Goal: Information Seeking & Learning: Learn about a topic

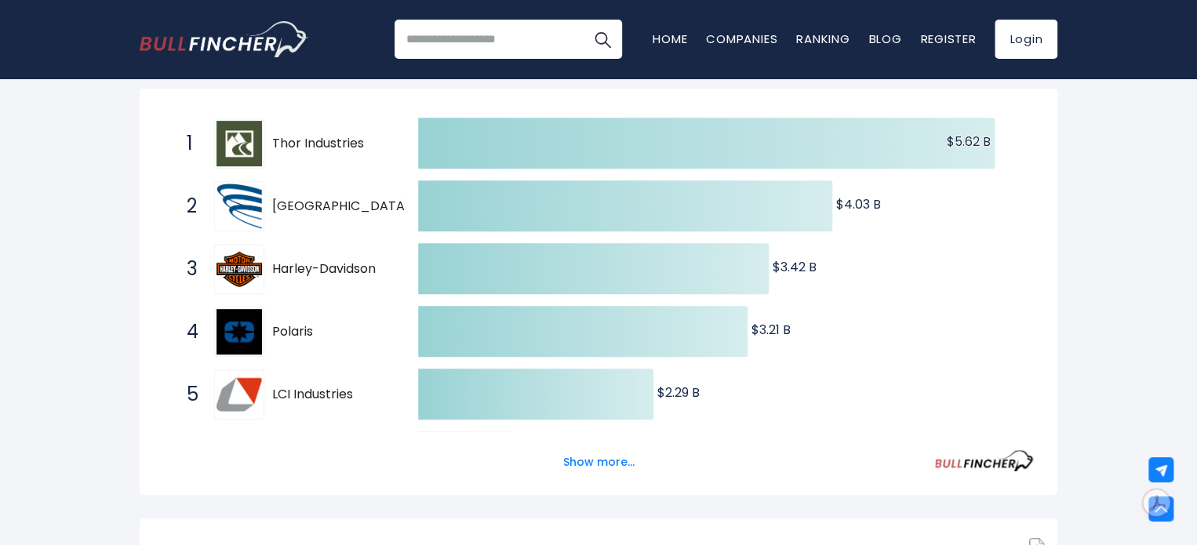
scroll to position [314, 0]
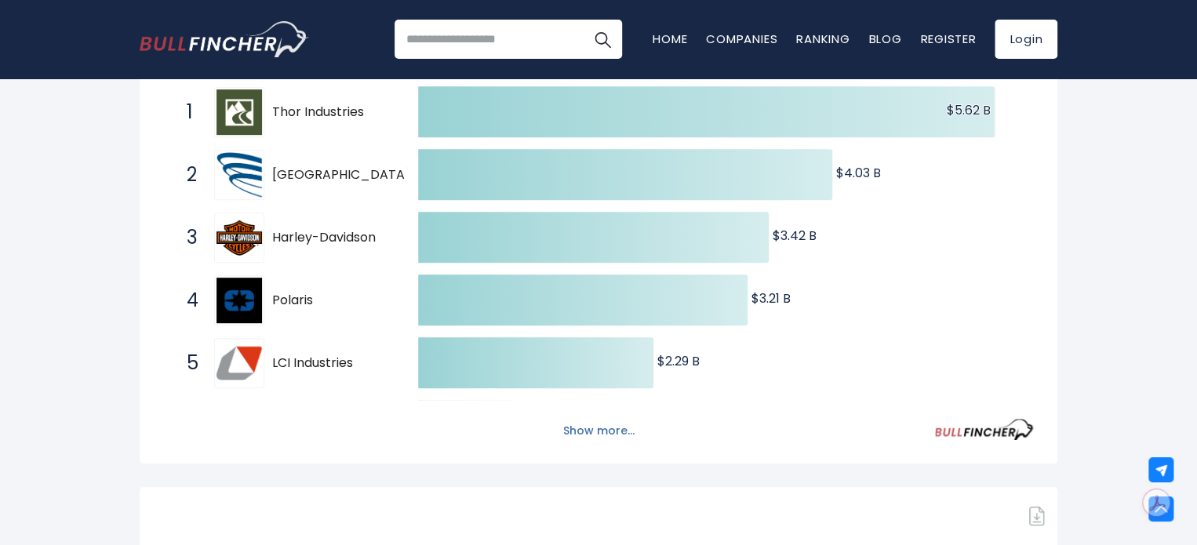
click at [599, 434] on button "Show more..." at bounding box center [599, 431] width 90 height 26
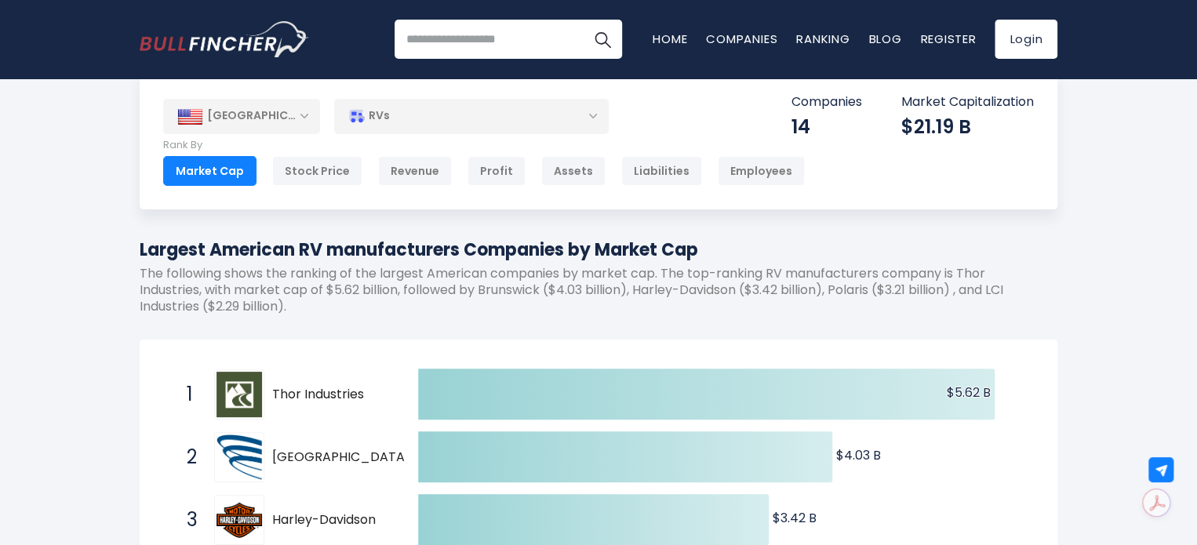
scroll to position [0, 0]
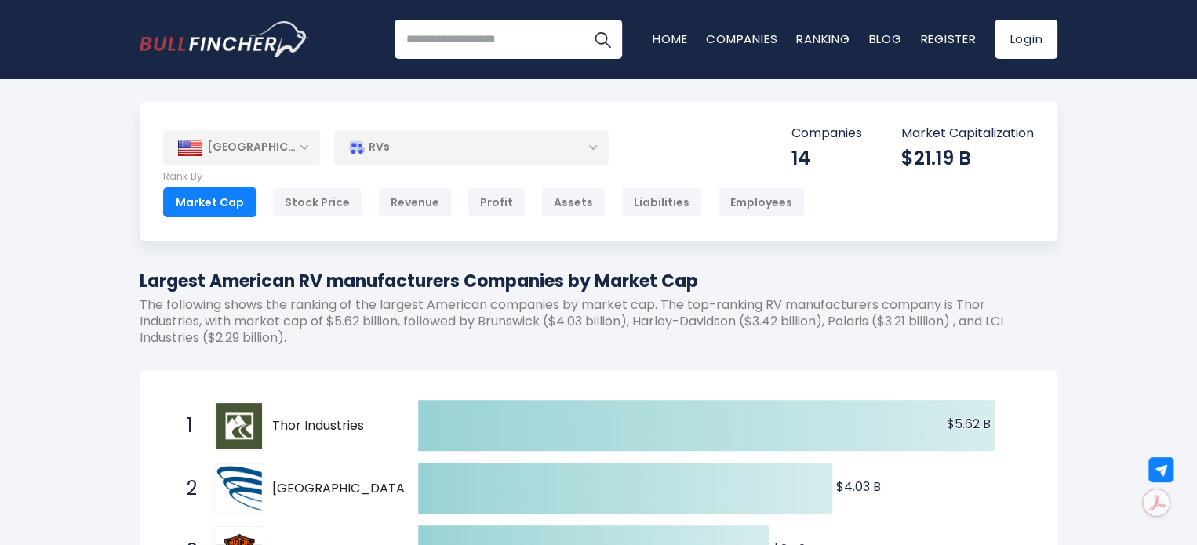
click at [595, 150] on div "RVs" at bounding box center [471, 147] width 275 height 36
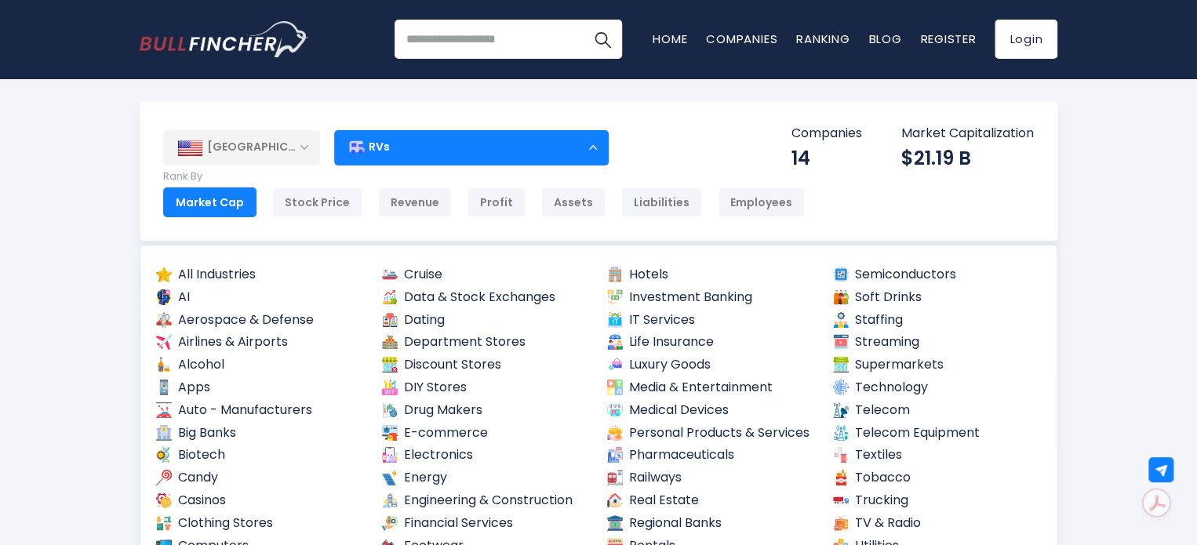
click at [594, 147] on div "RVs" at bounding box center [471, 147] width 275 height 36
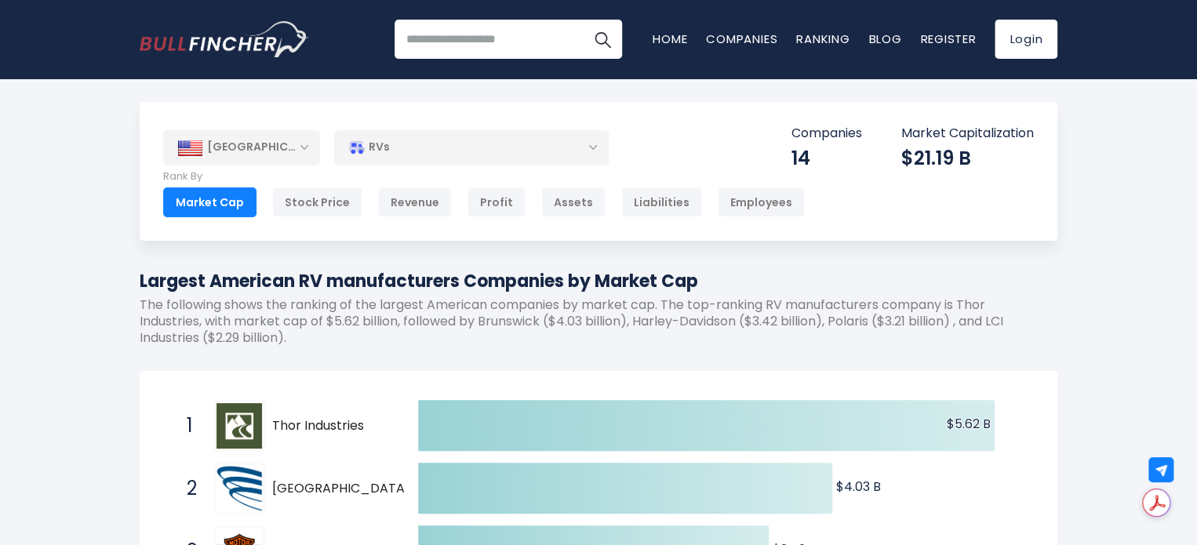
click at [589, 148] on div "RVs" at bounding box center [471, 147] width 275 height 36
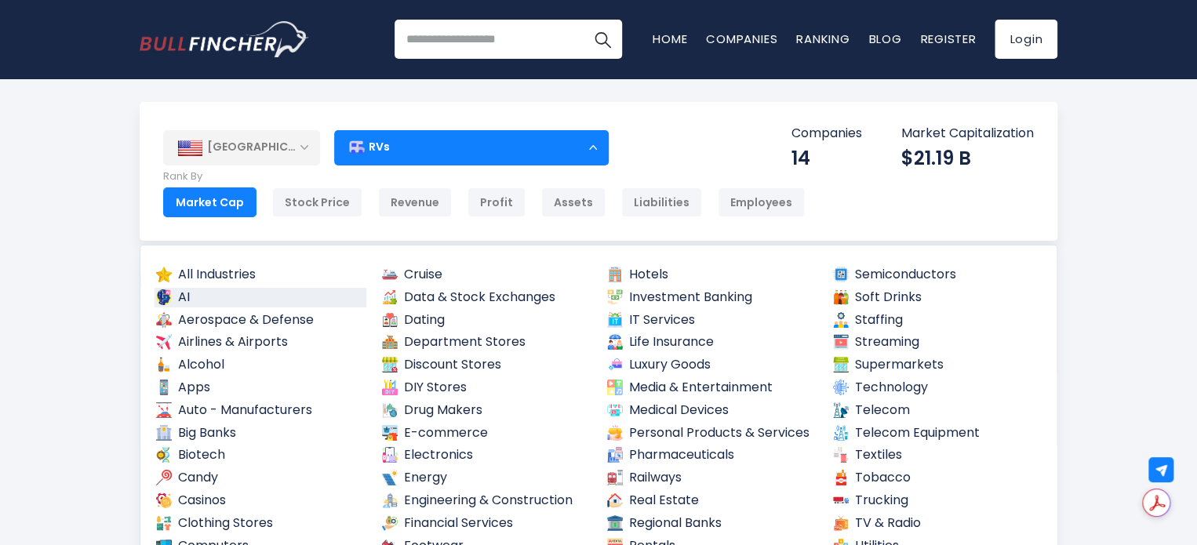
click at [233, 300] on link "AI" at bounding box center [261, 298] width 212 height 20
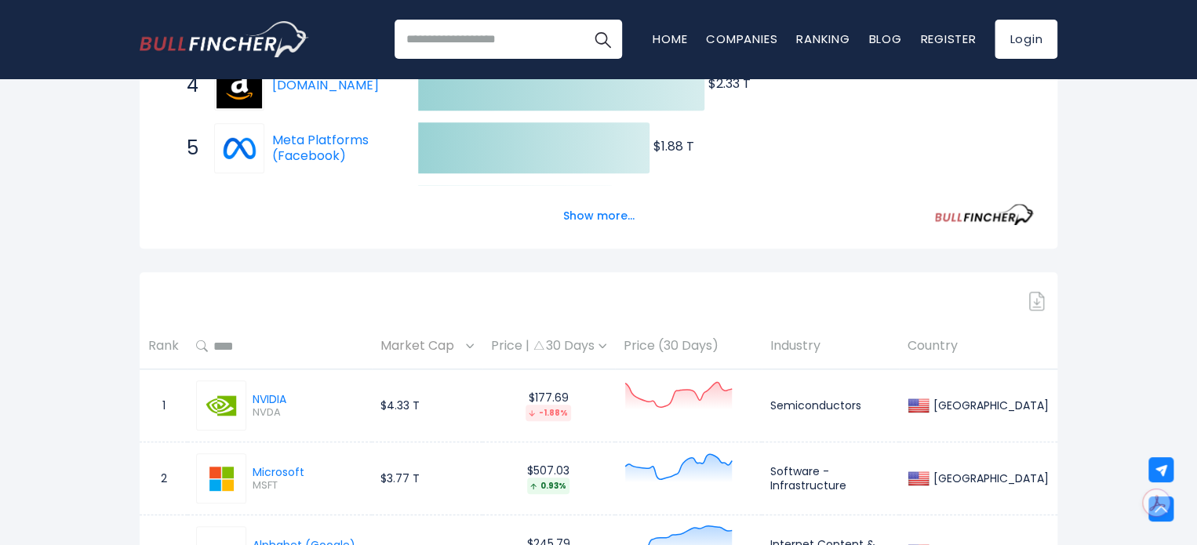
scroll to position [555, 0]
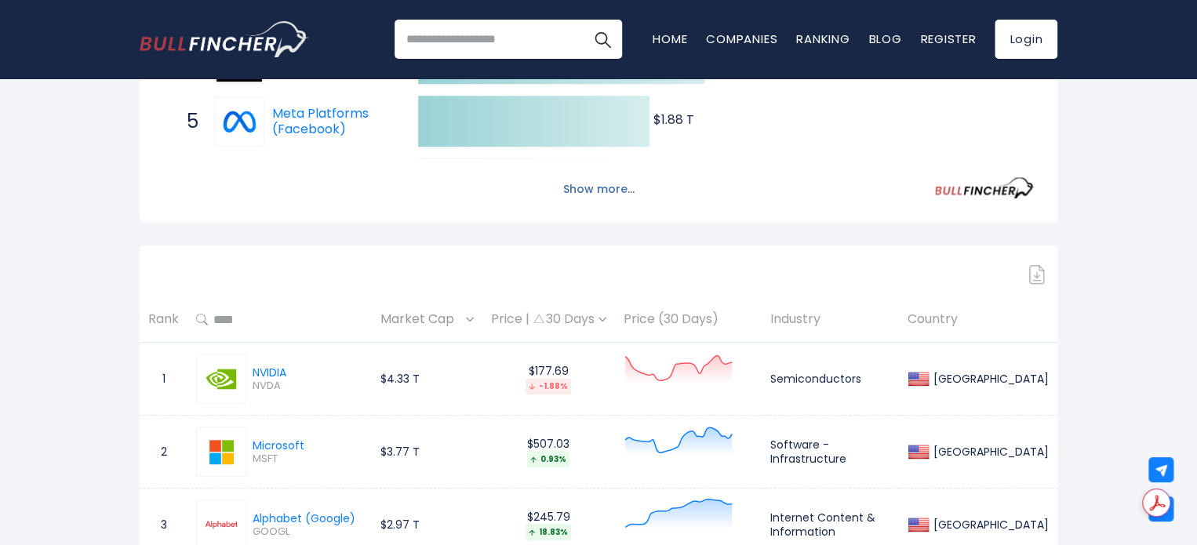
click at [620, 186] on button "Show more..." at bounding box center [599, 189] width 90 height 26
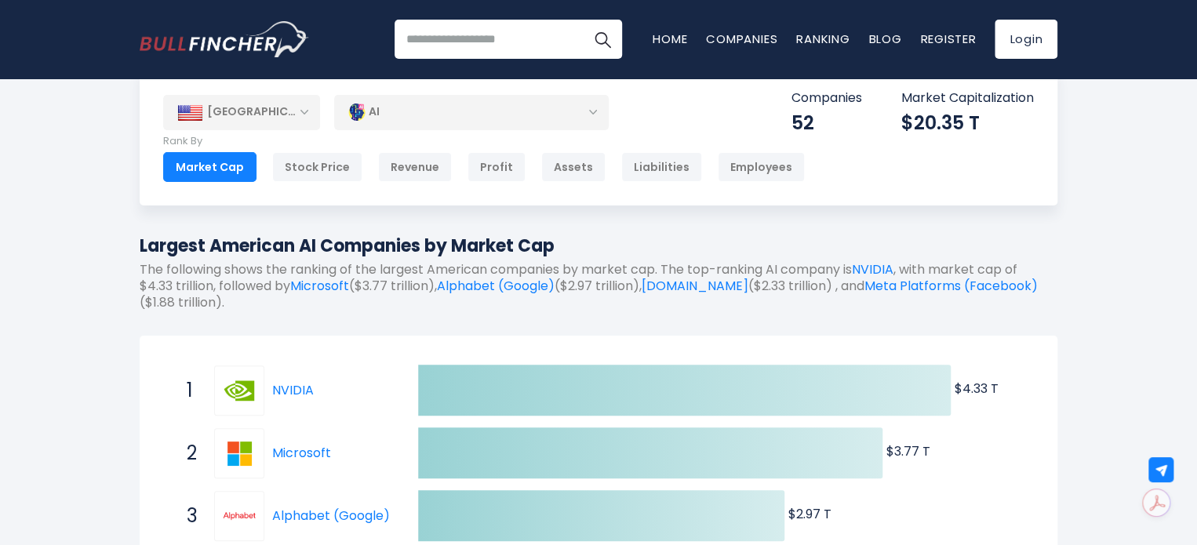
scroll to position [0, 0]
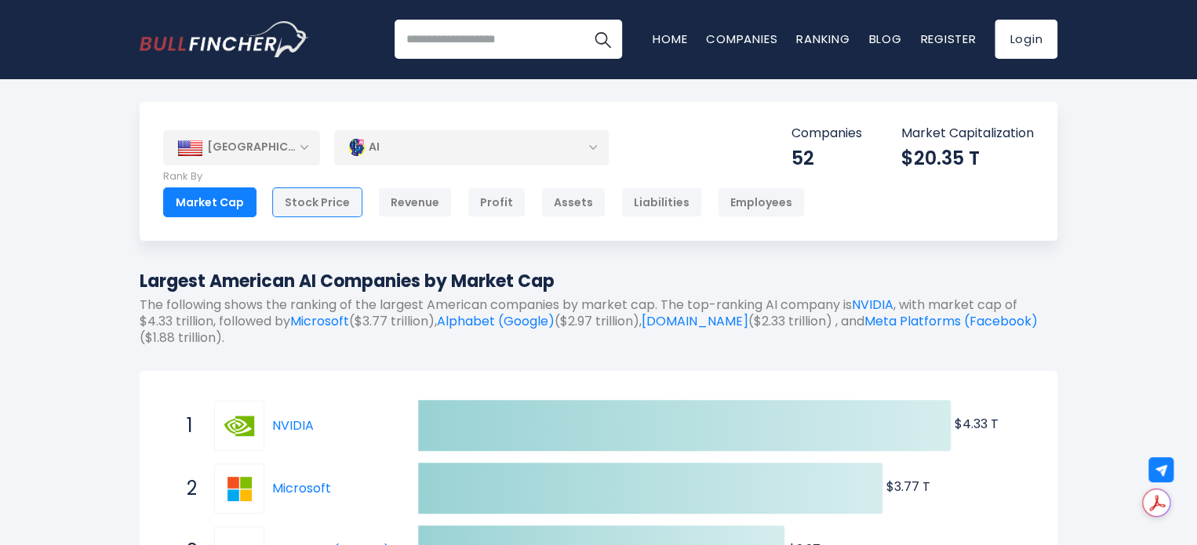
click at [336, 204] on div "Stock Price" at bounding box center [317, 202] width 90 height 30
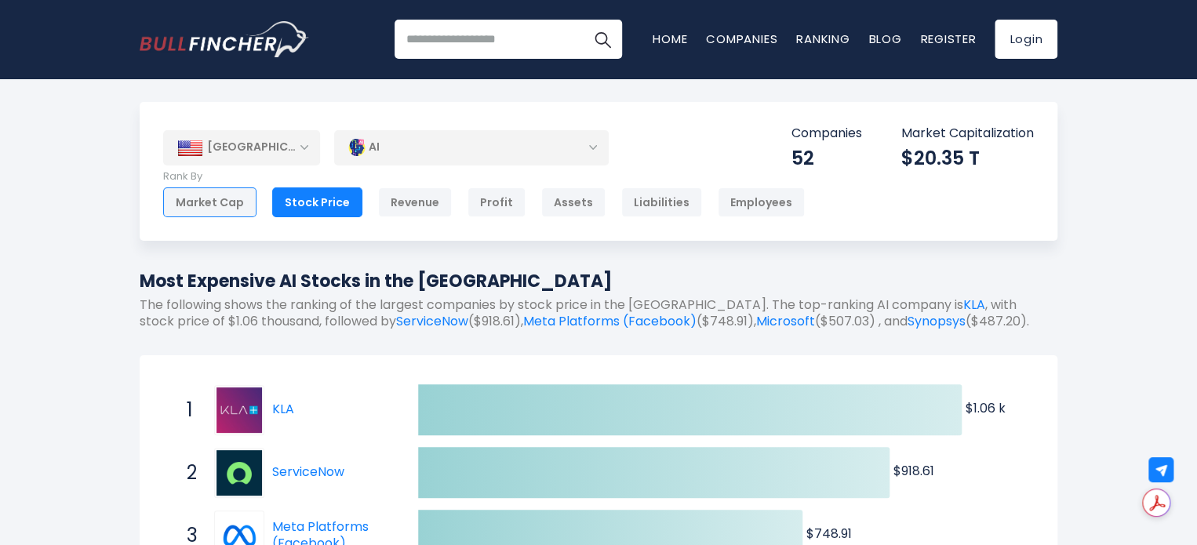
click at [216, 207] on div "Market Cap" at bounding box center [209, 202] width 93 height 30
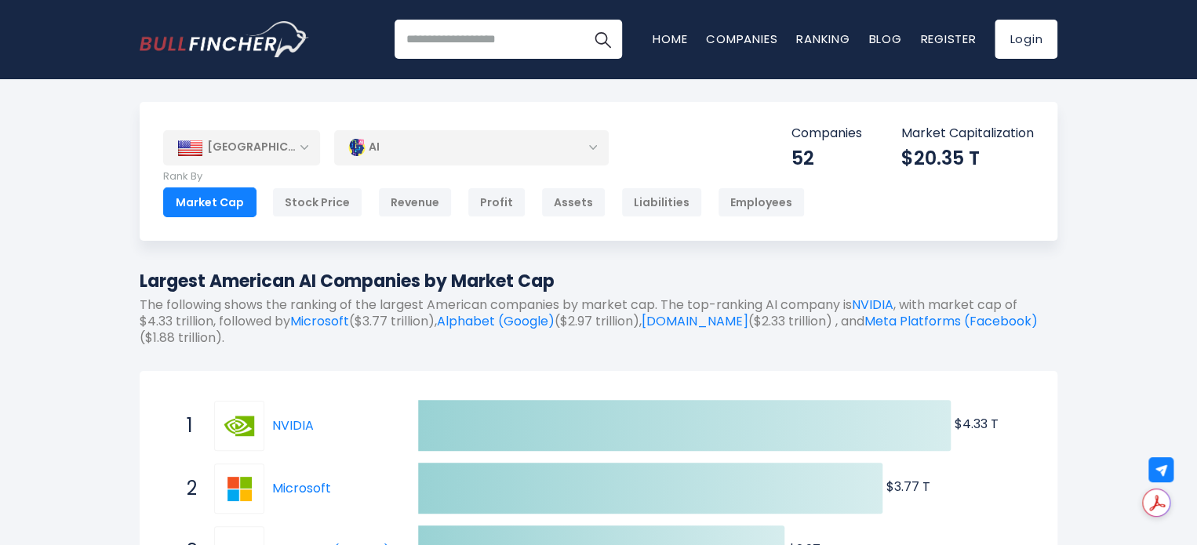
click at [594, 144] on div "AI" at bounding box center [471, 147] width 275 height 36
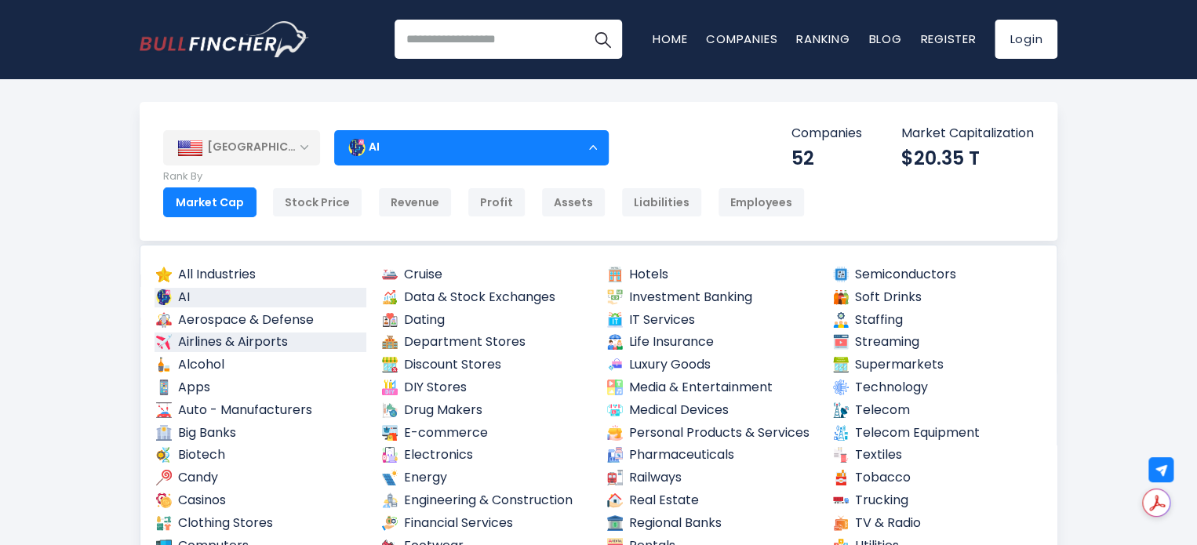
click at [281, 341] on link "Airlines & Airports" at bounding box center [261, 343] width 212 height 20
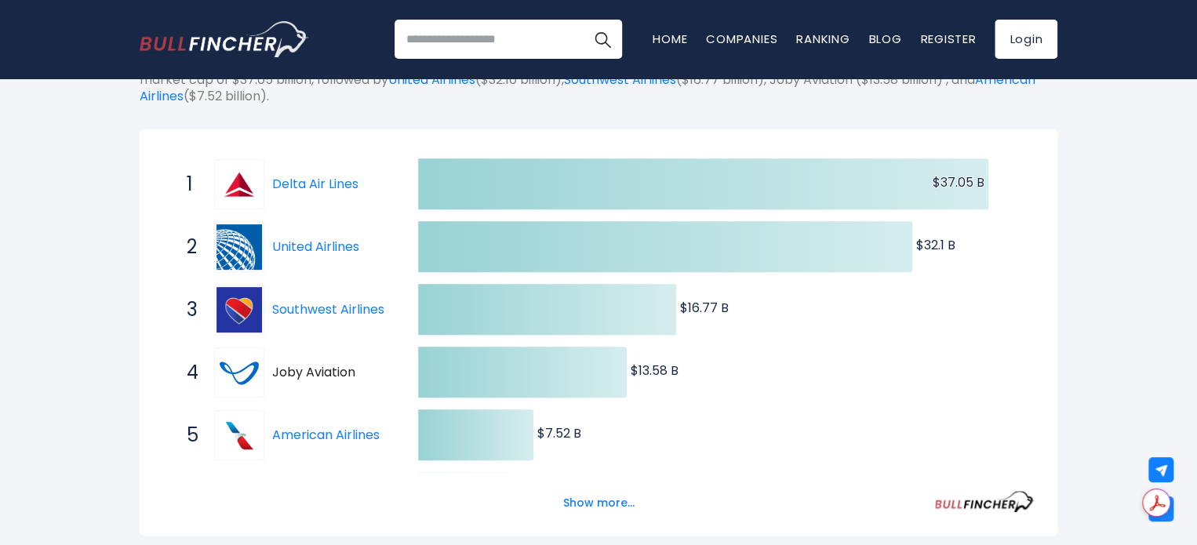
scroll to position [247, 0]
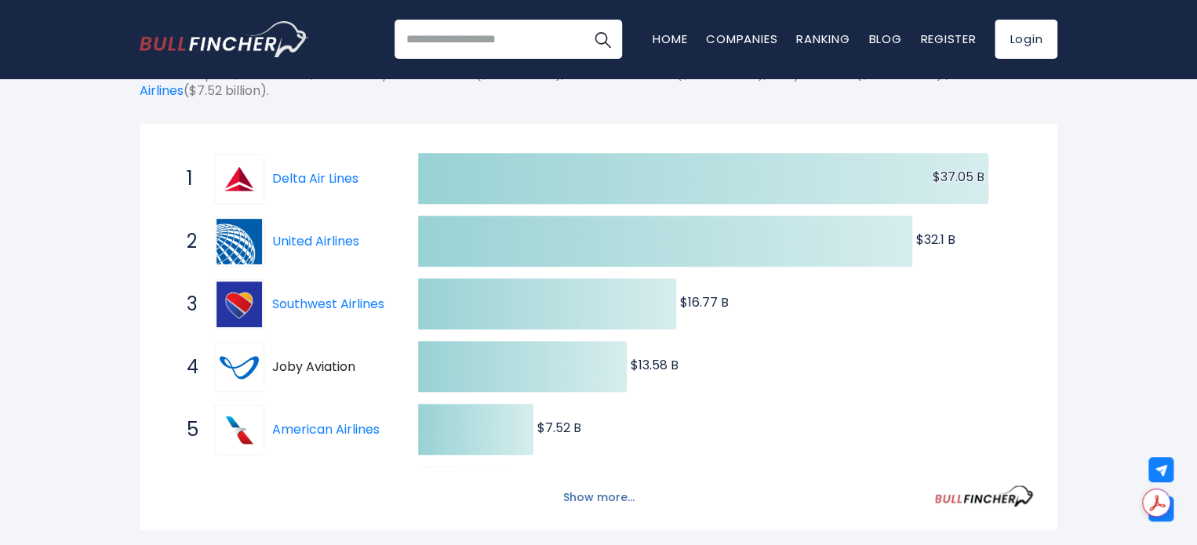
click at [614, 497] on button "Show more..." at bounding box center [599, 498] width 90 height 26
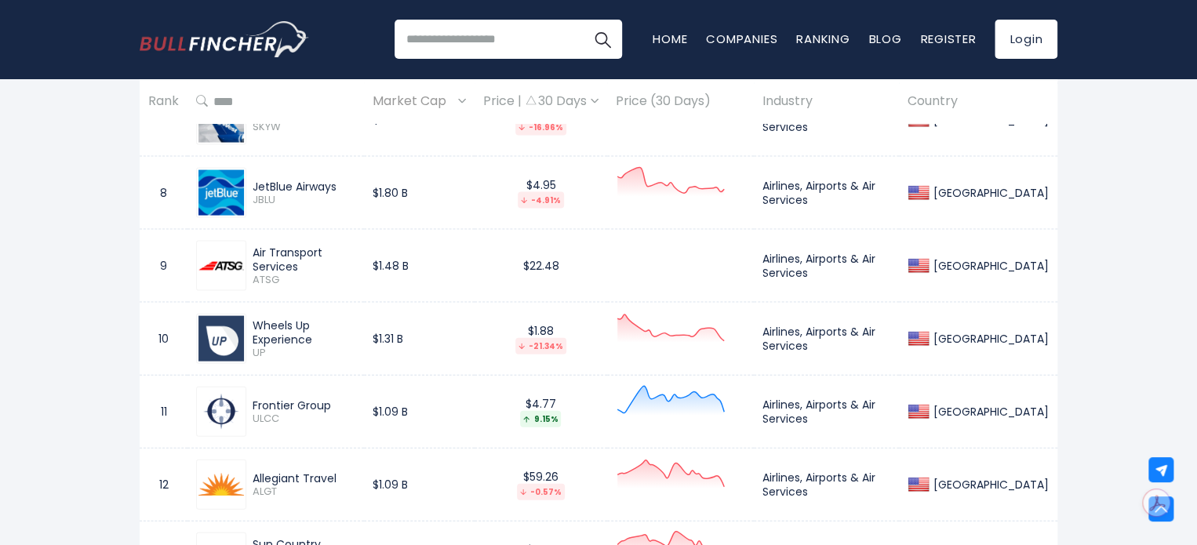
scroll to position [1569, 0]
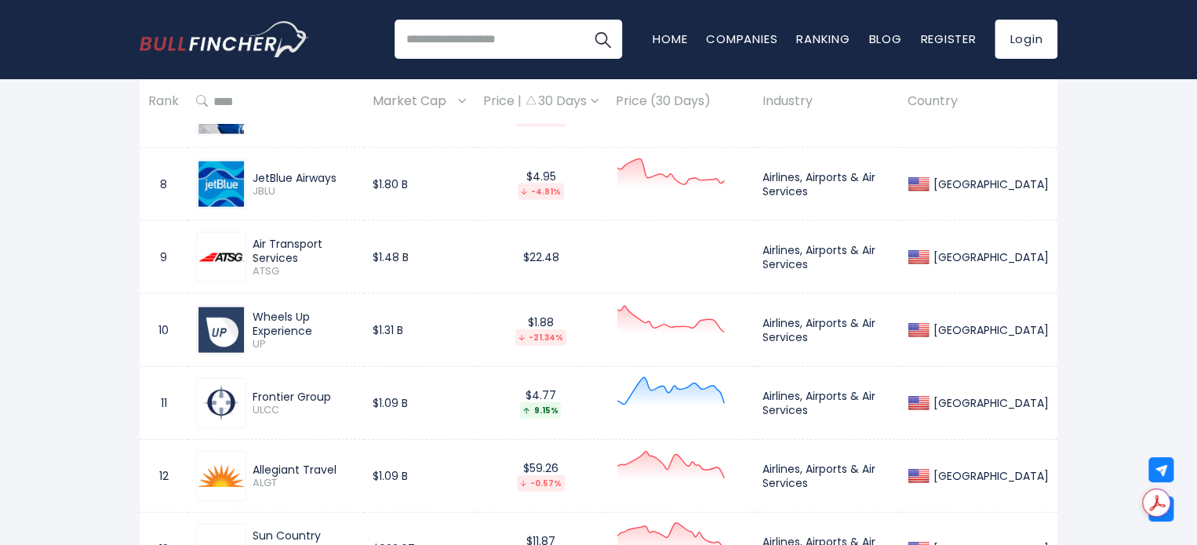
click at [223, 481] on img at bounding box center [220, 475] width 45 height 45
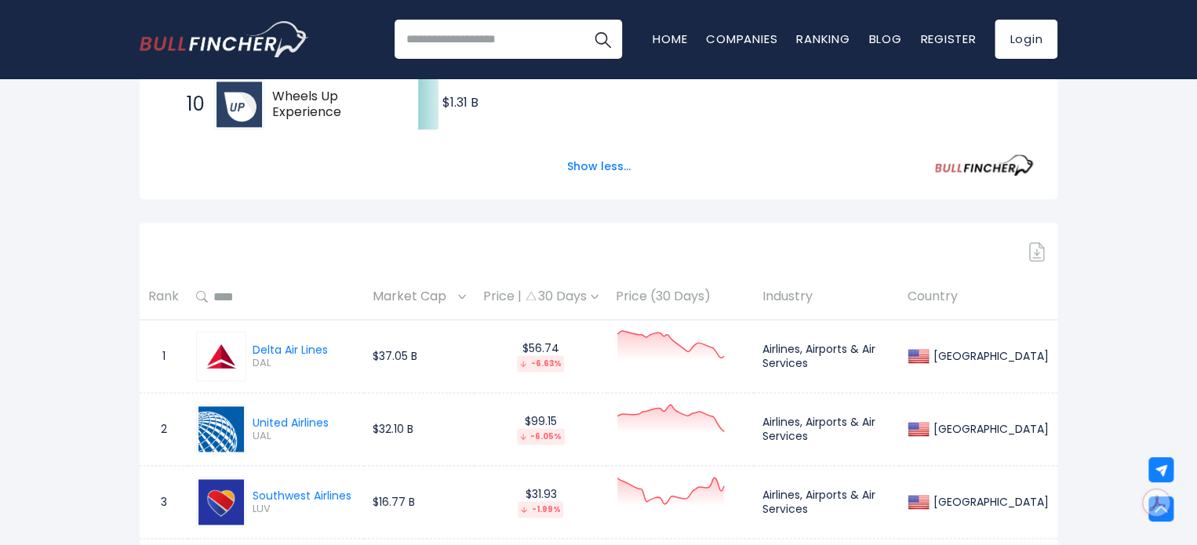
scroll to position [878, 0]
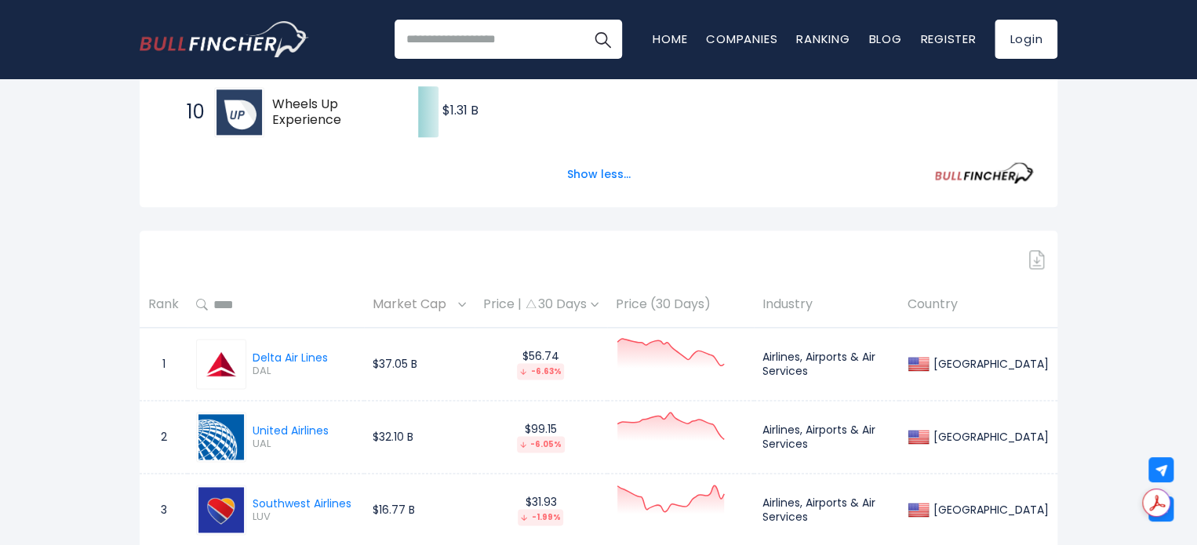
click at [598, 302] on img at bounding box center [595, 304] width 8 height 5
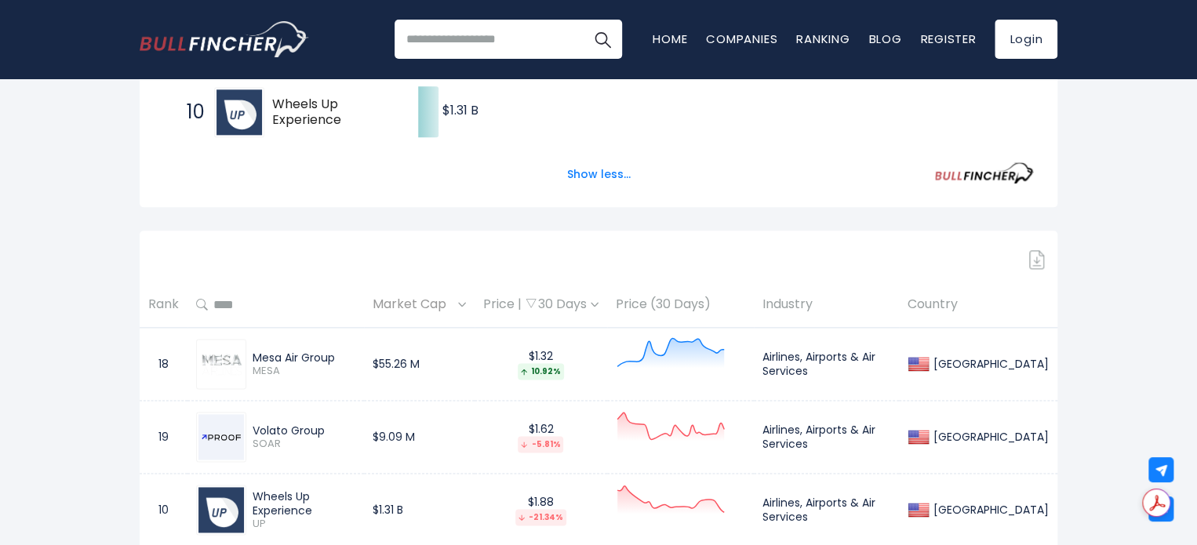
click at [598, 302] on img at bounding box center [595, 304] width 8 height 5
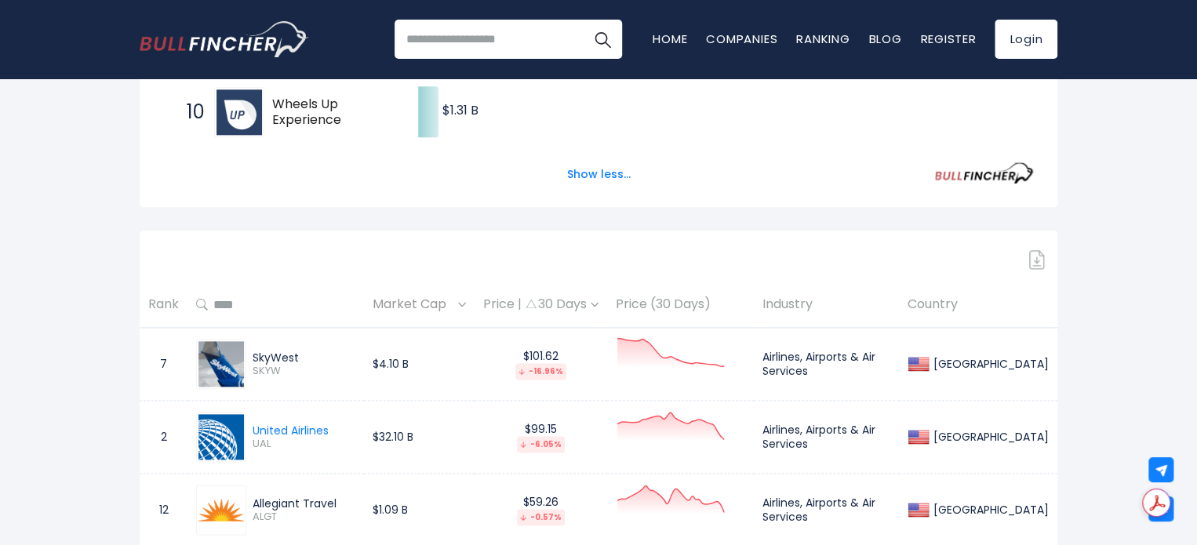
click at [598, 302] on img at bounding box center [595, 304] width 8 height 5
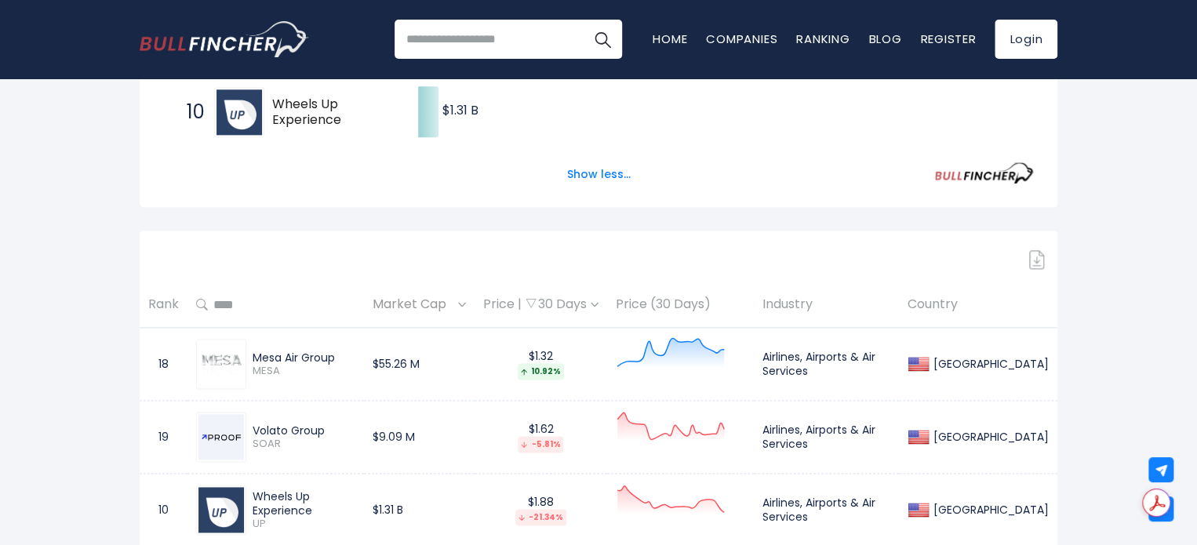
click at [598, 302] on img at bounding box center [595, 304] width 8 height 5
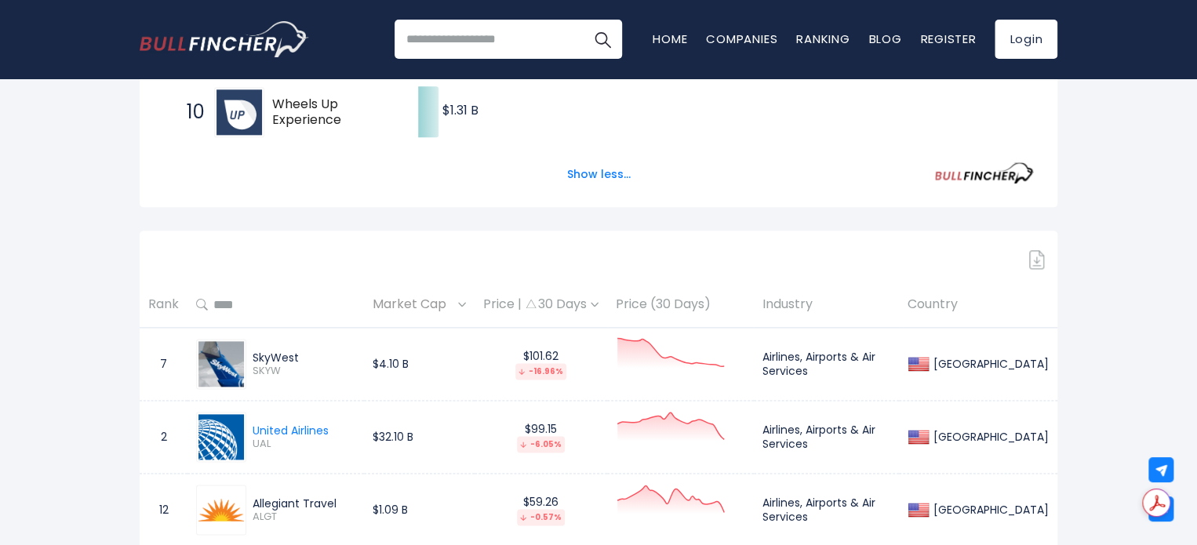
click at [475, 304] on th "Market Cap" at bounding box center [419, 305] width 111 height 46
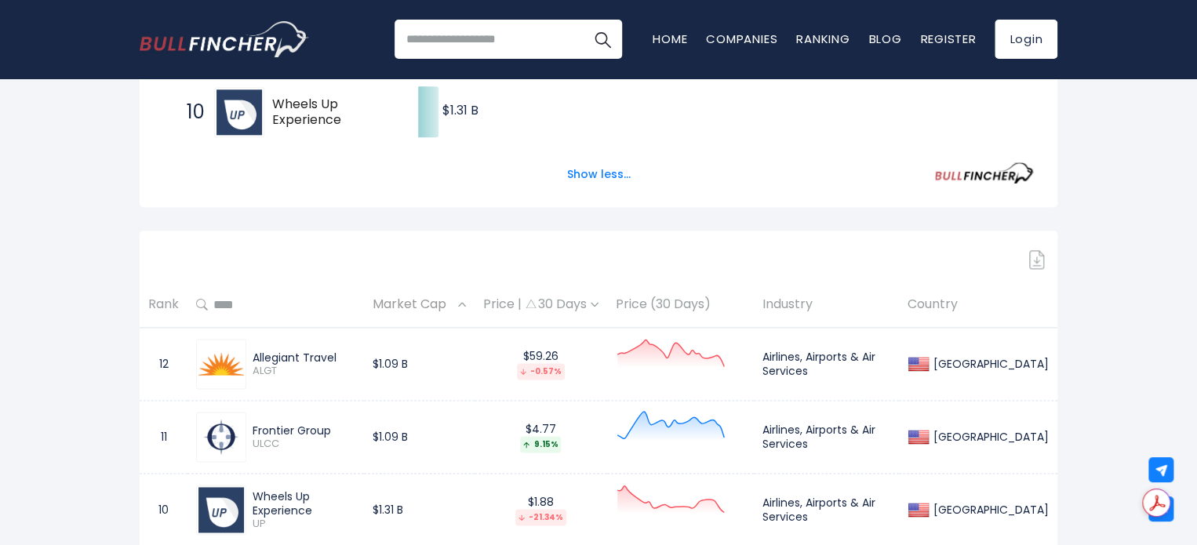
click at [466, 304] on img at bounding box center [462, 304] width 8 height 5
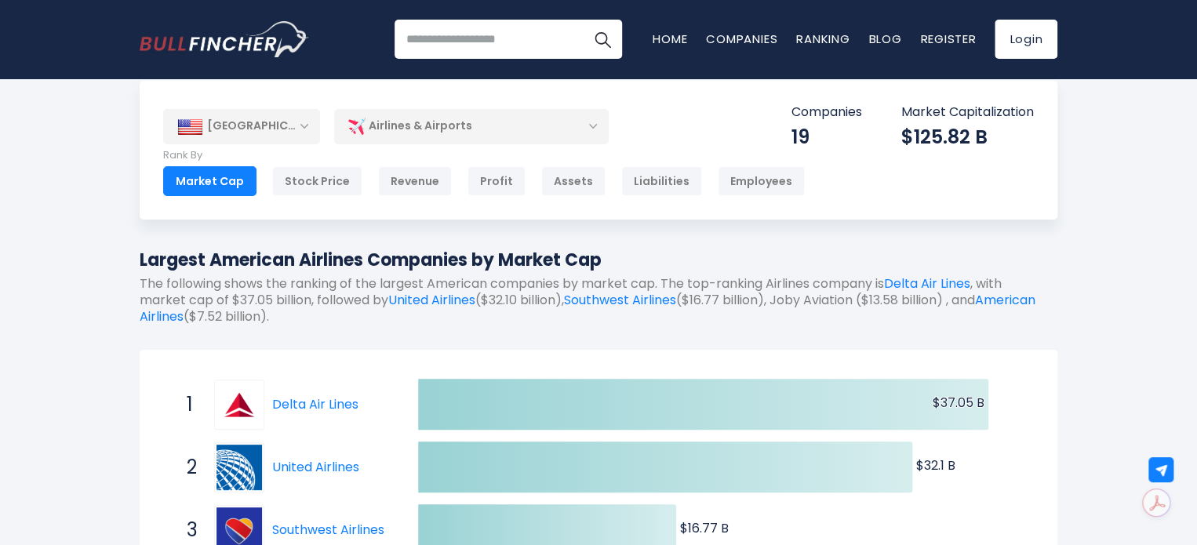
scroll to position [0, 0]
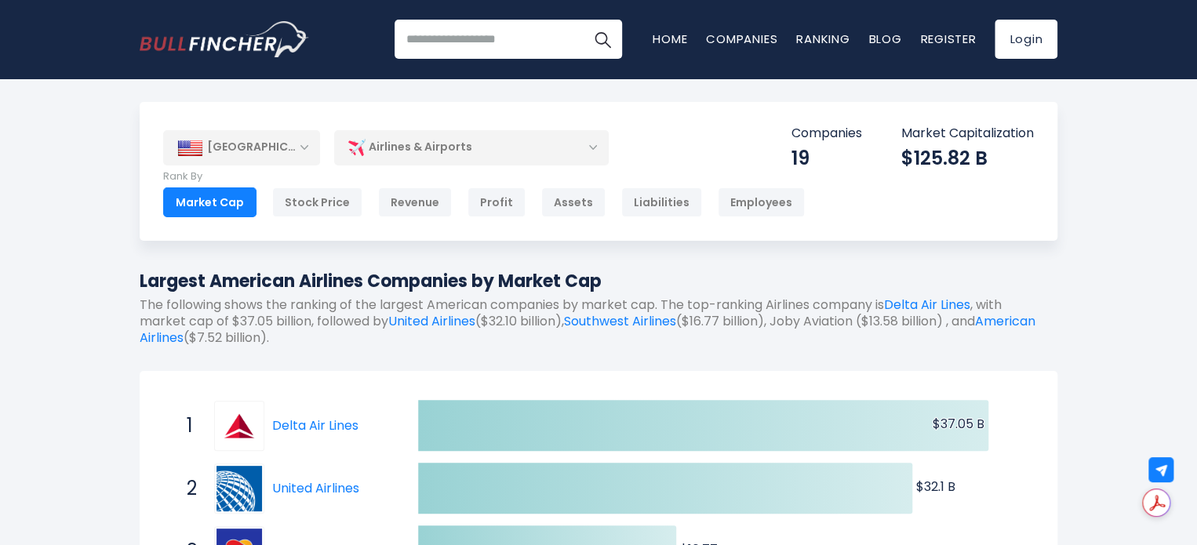
click at [593, 148] on div "Airlines & Airports" at bounding box center [471, 147] width 275 height 36
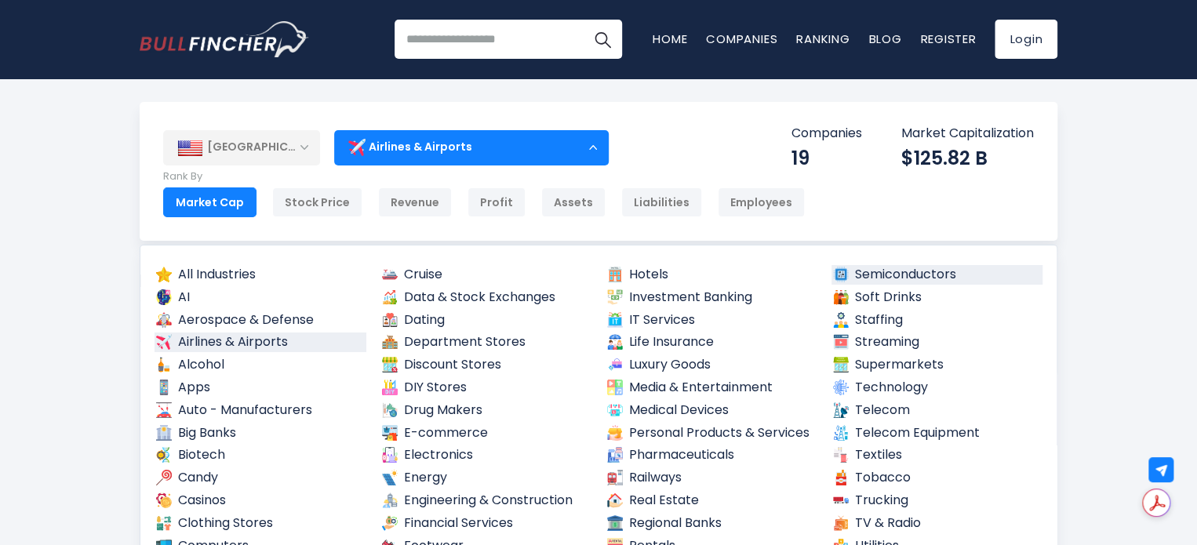
click at [856, 274] on link "Semiconductors" at bounding box center [937, 275] width 212 height 20
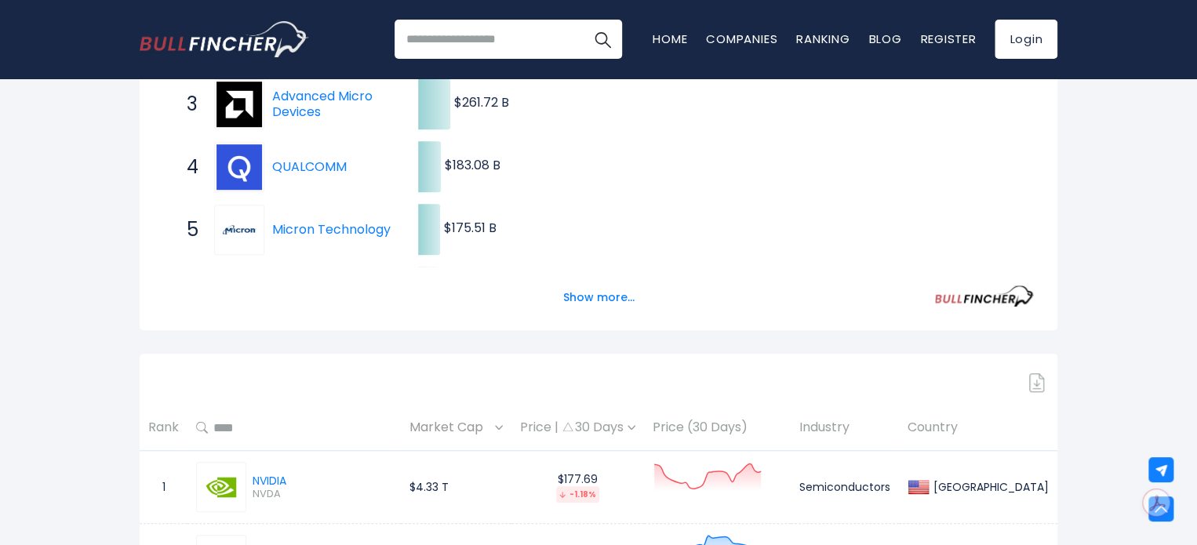
scroll to position [479, 0]
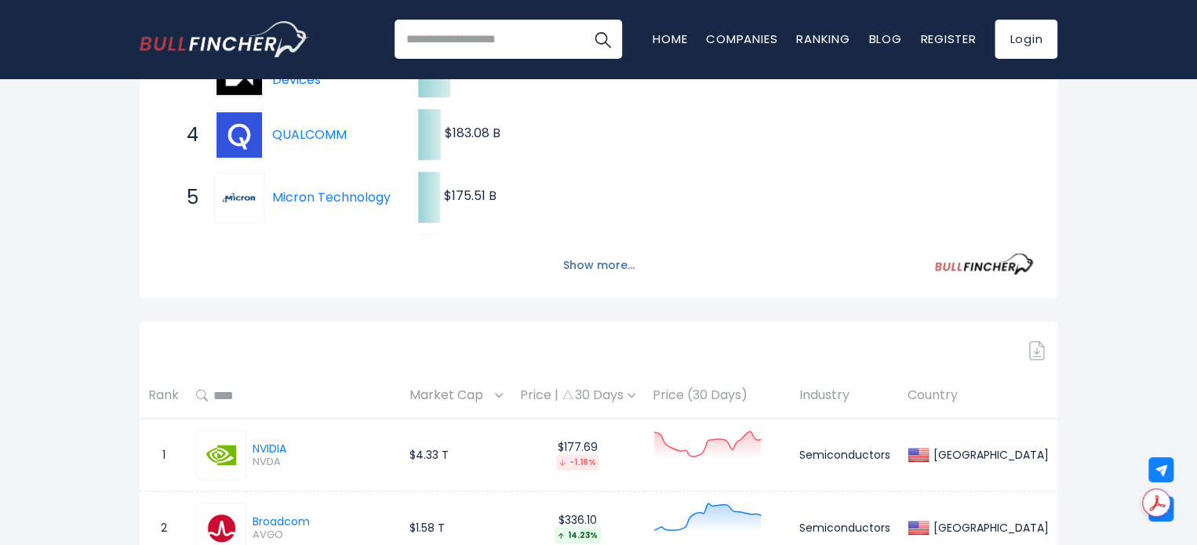
click at [619, 268] on button "Show more..." at bounding box center [599, 266] width 90 height 26
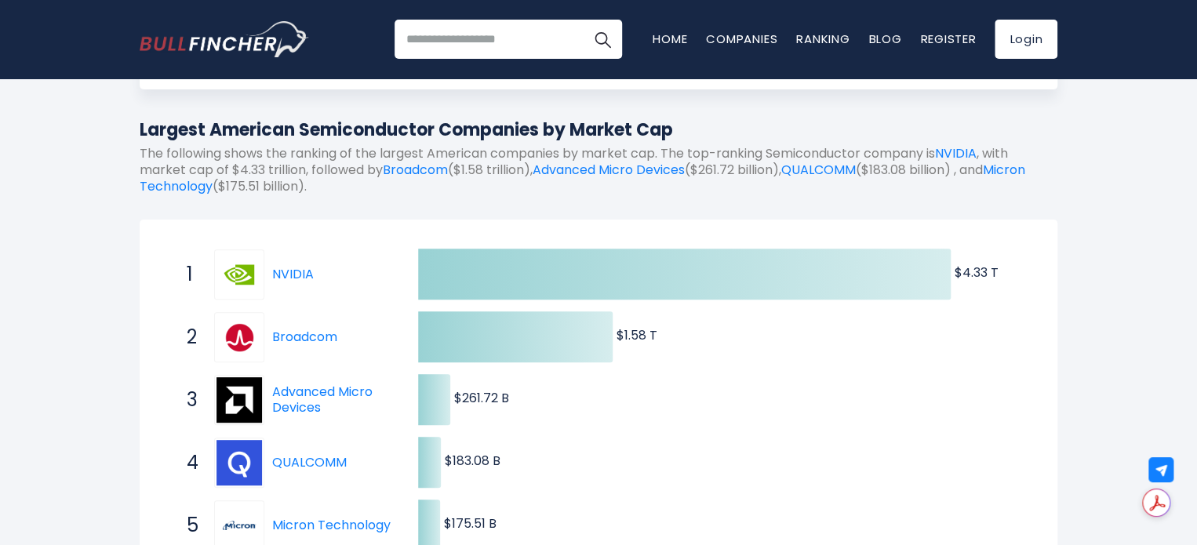
scroll to position [0, 0]
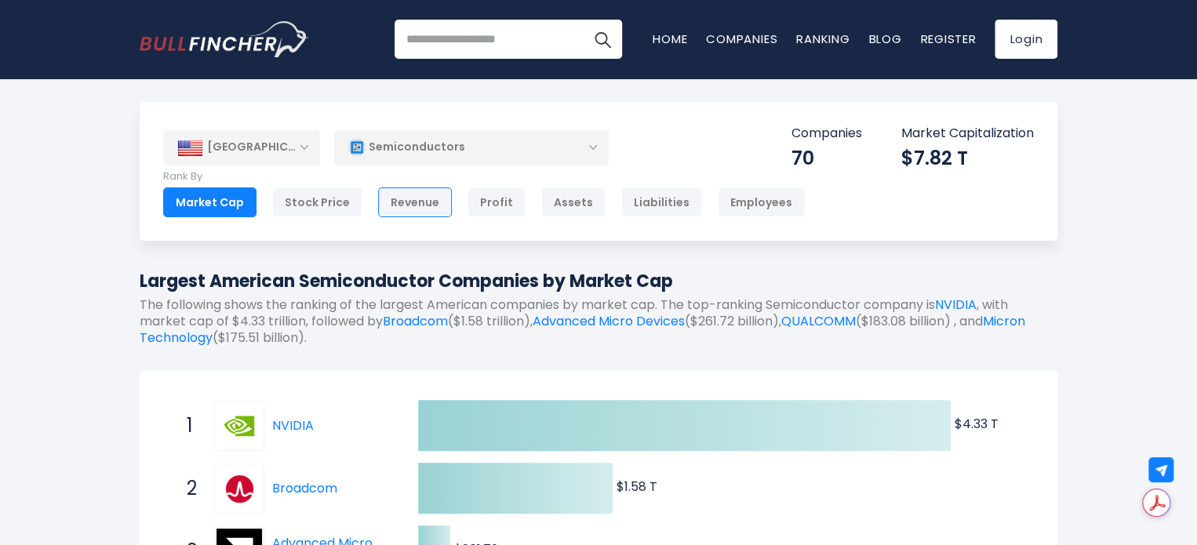
click at [410, 203] on div "Revenue" at bounding box center [415, 202] width 74 height 30
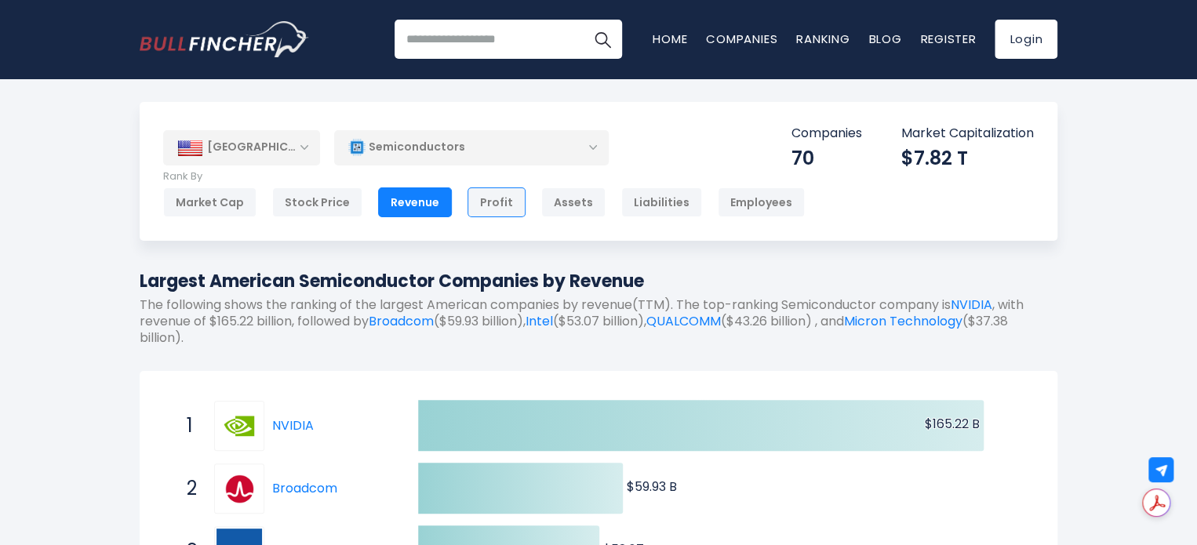
click at [486, 203] on div "Profit" at bounding box center [496, 202] width 58 height 30
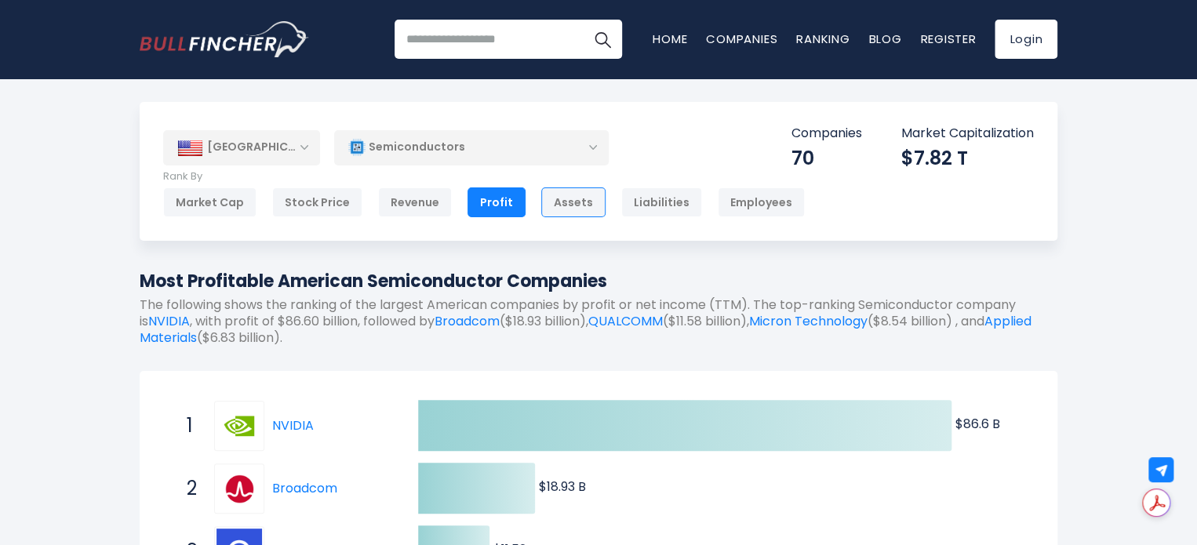
click at [565, 205] on div "Assets" at bounding box center [573, 202] width 64 height 30
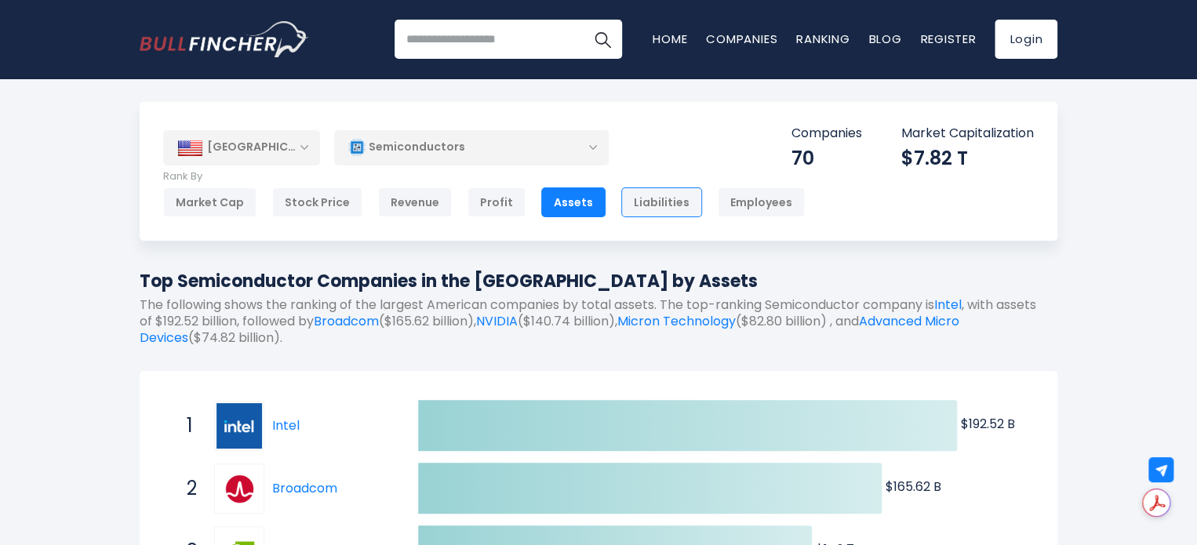
click at [630, 202] on div "Liabilities" at bounding box center [661, 202] width 81 height 30
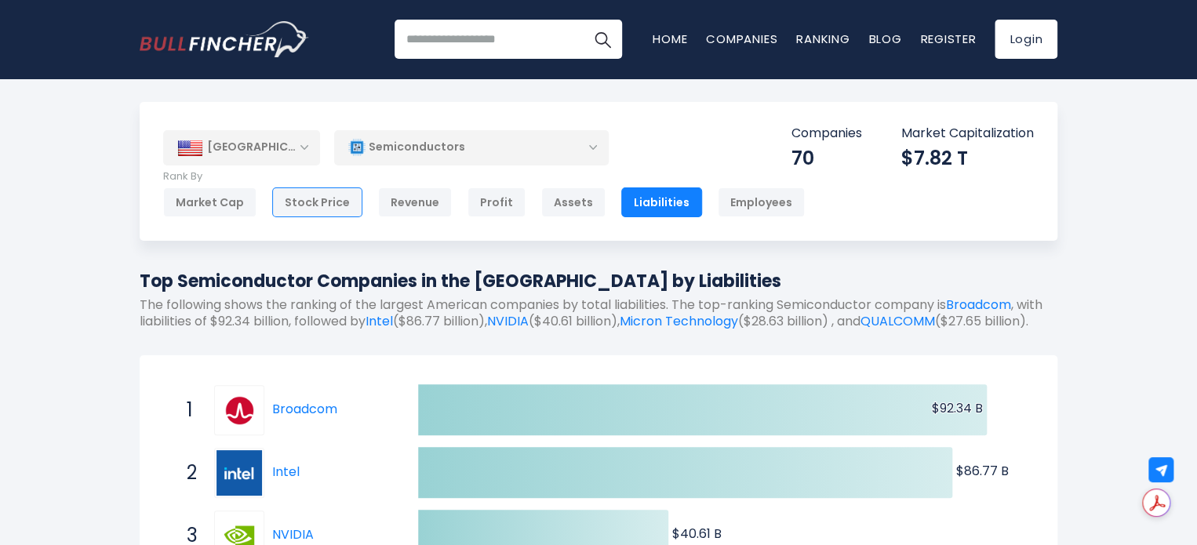
click at [323, 207] on div "Stock Price" at bounding box center [317, 202] width 90 height 30
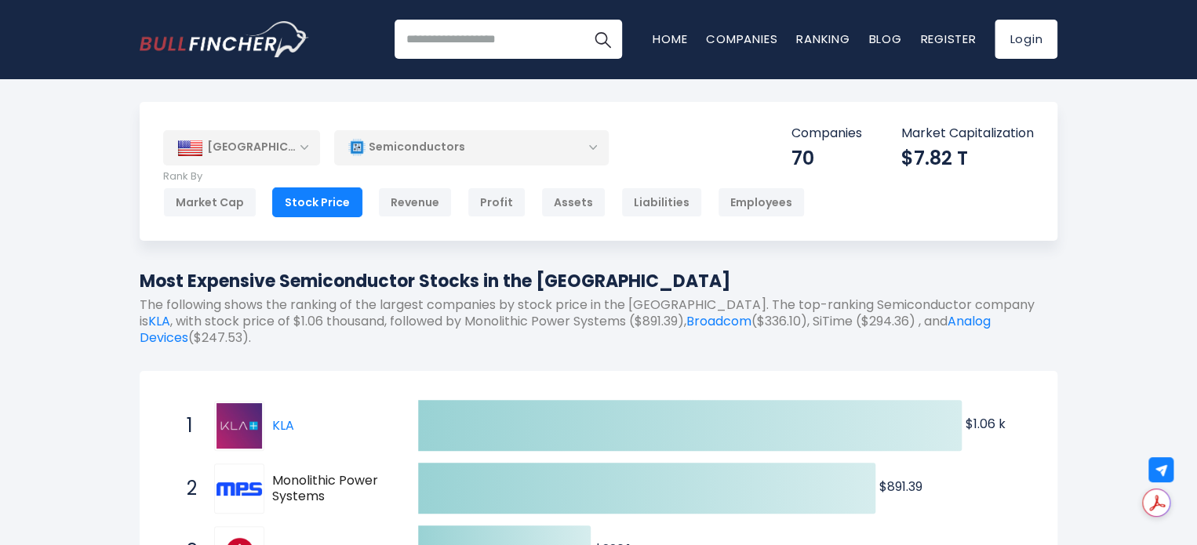
click at [323, 207] on div "Stock Price" at bounding box center [317, 202] width 90 height 30
click at [231, 198] on div "Market Cap" at bounding box center [209, 202] width 93 height 30
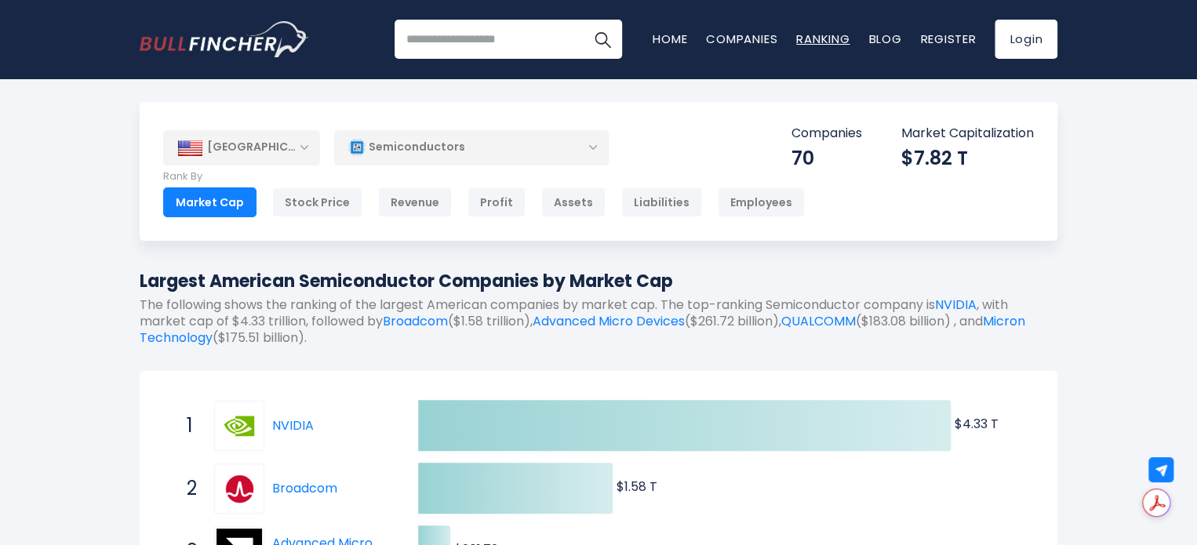
click at [806, 37] on link "Ranking" at bounding box center [822, 39] width 53 height 16
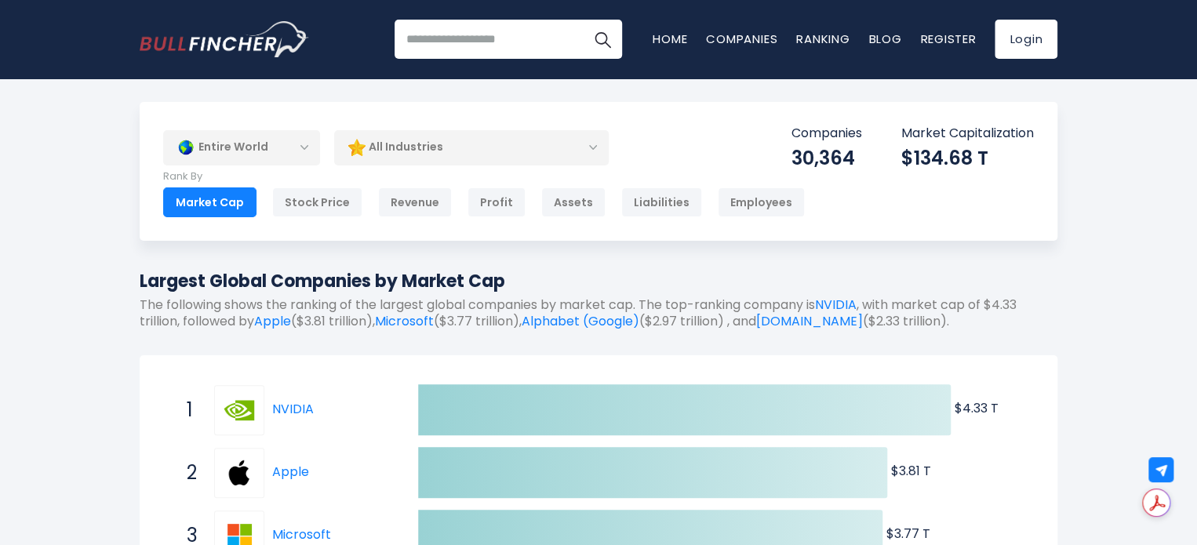
click at [593, 145] on div "All Industries" at bounding box center [471, 147] width 275 height 36
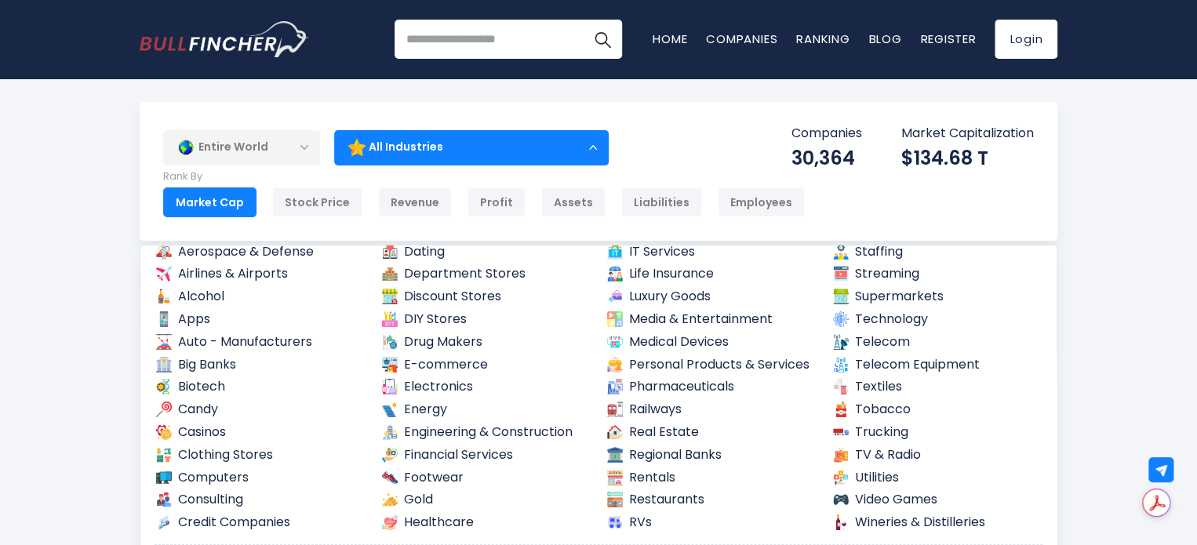
scroll to position [60, 0]
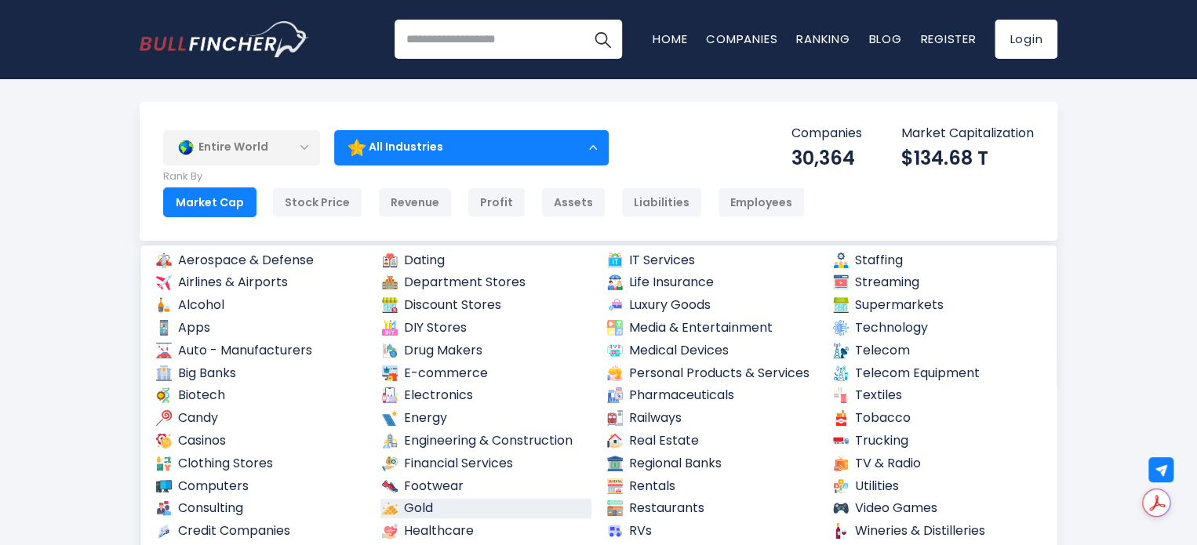
click at [430, 506] on link "Gold" at bounding box center [486, 509] width 212 height 20
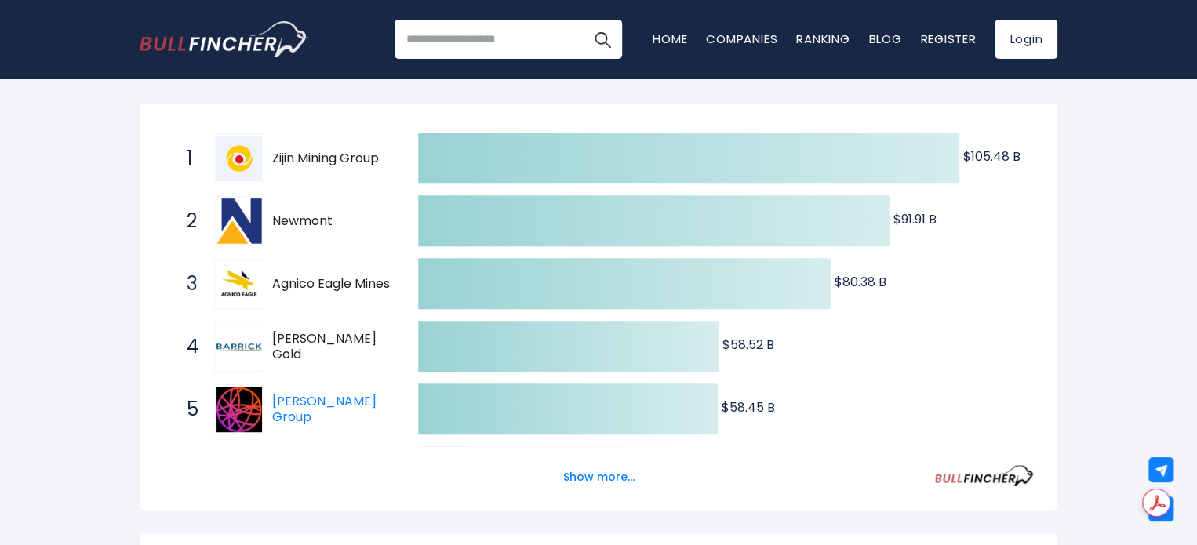
scroll to position [270, 0]
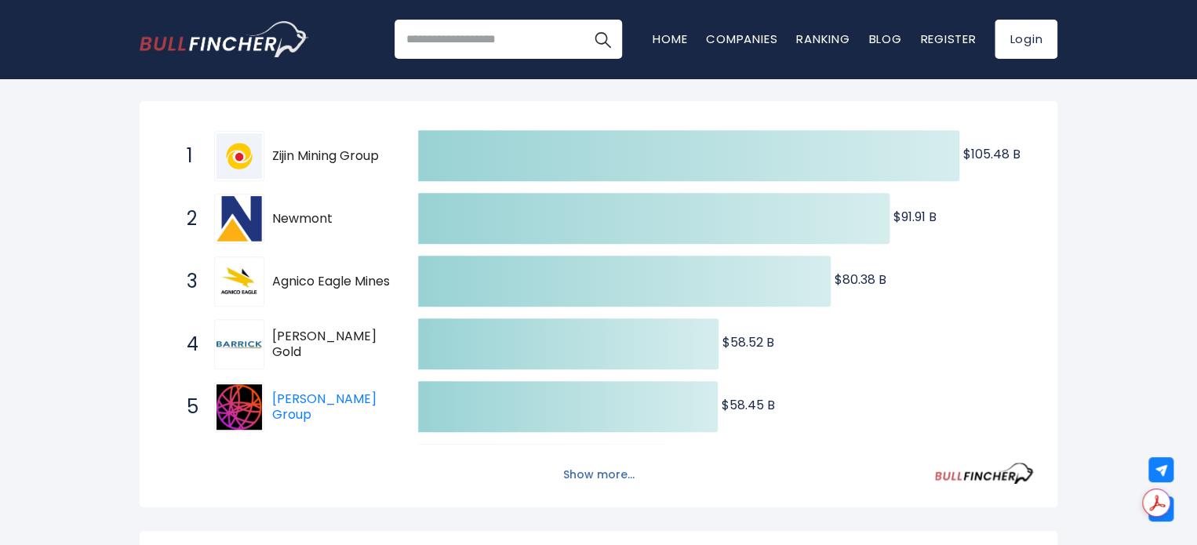
click at [609, 475] on button "Show more..." at bounding box center [599, 475] width 90 height 26
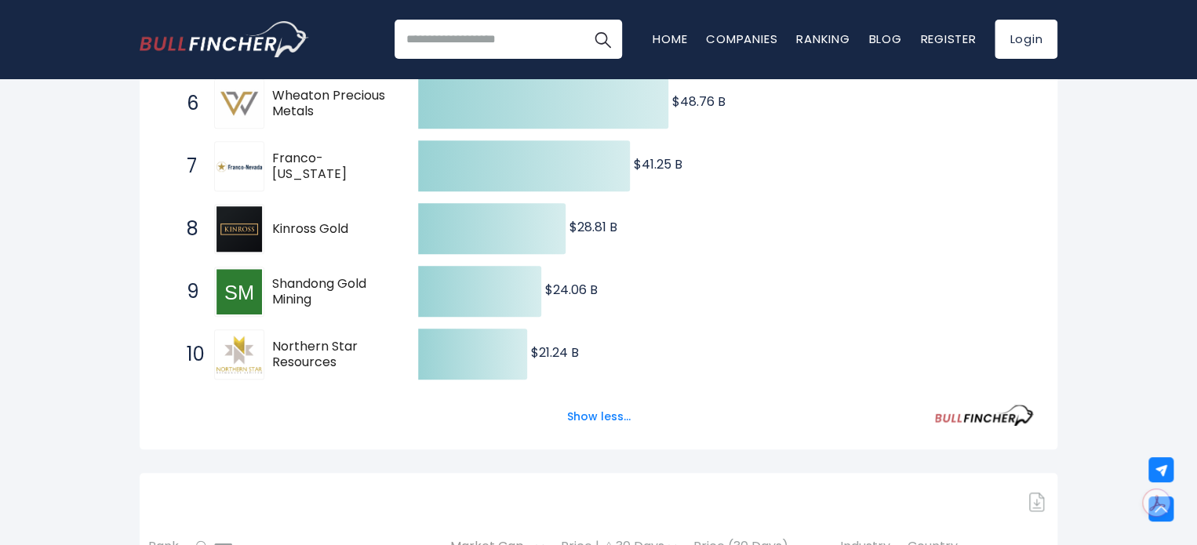
scroll to position [0, 0]
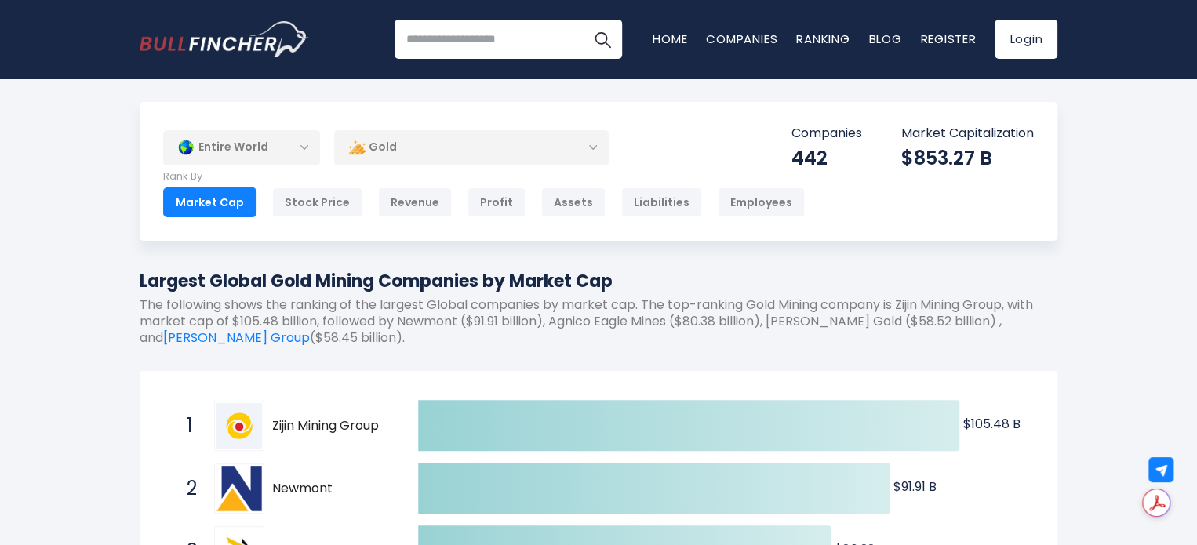
click at [589, 146] on div "Gold" at bounding box center [471, 147] width 275 height 36
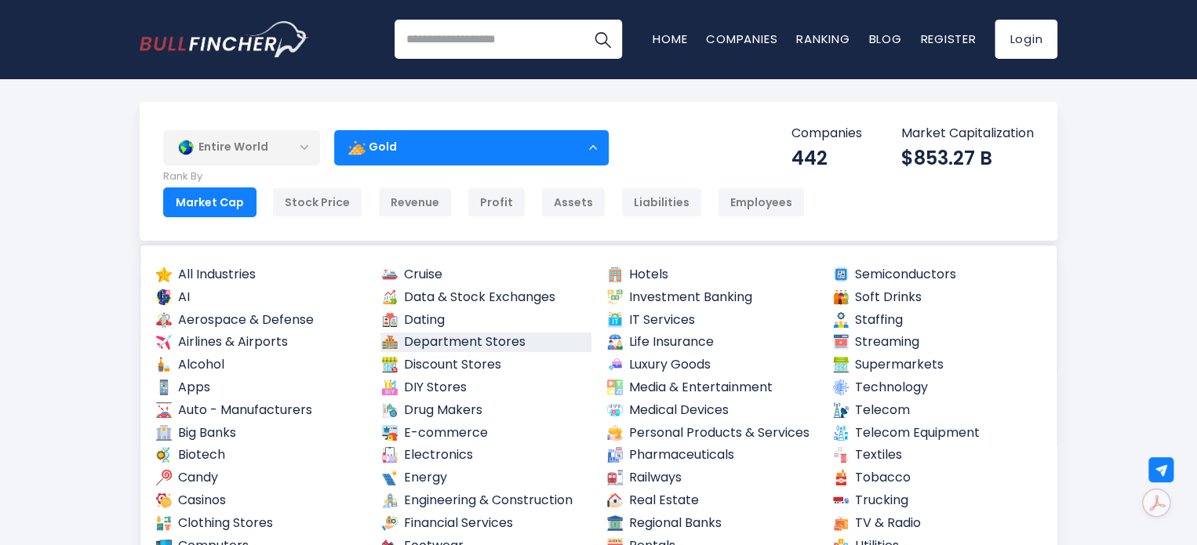
click at [500, 338] on link "Department Stores" at bounding box center [486, 343] width 212 height 20
